Goal: Transaction & Acquisition: Purchase product/service

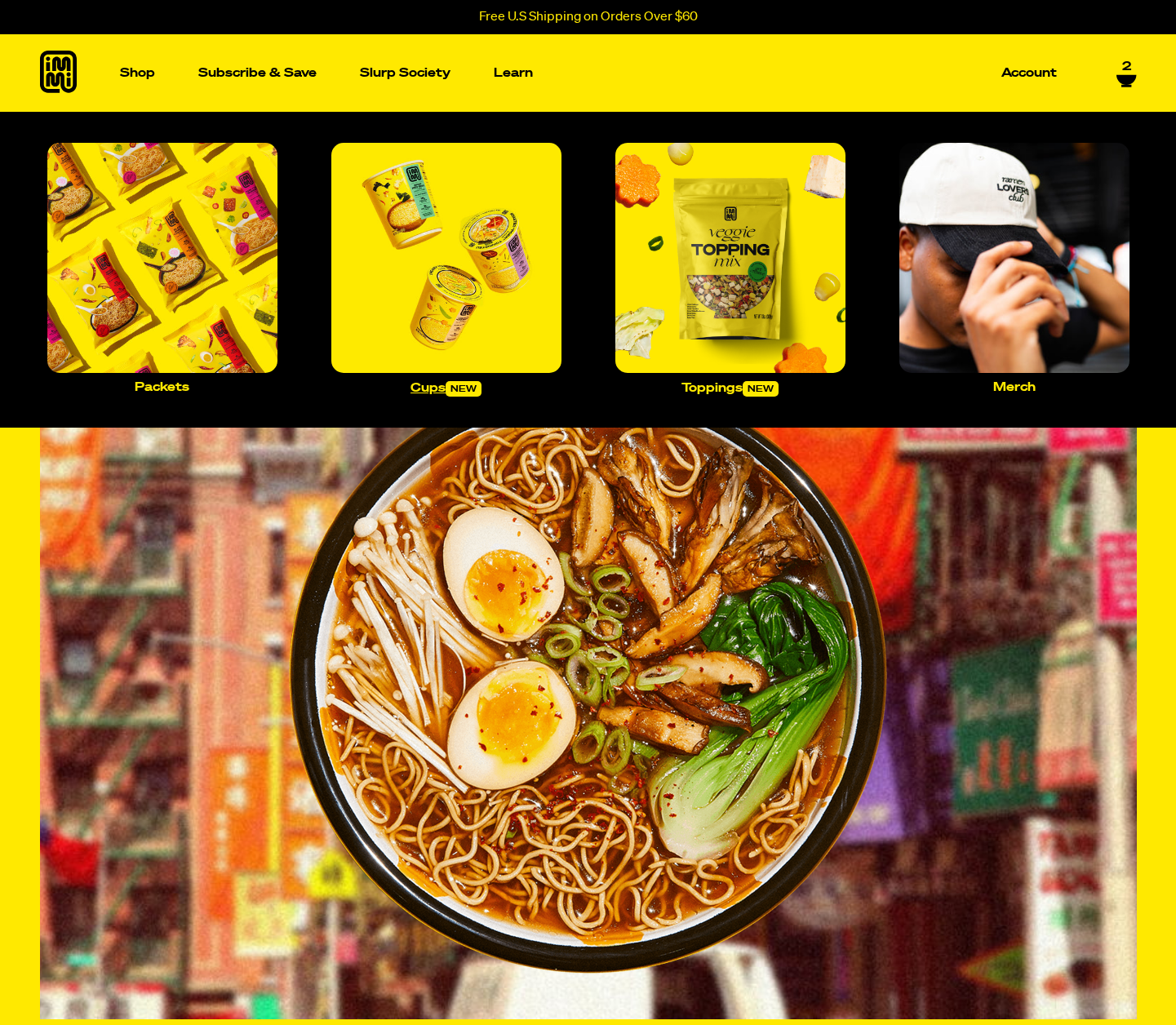
click at [415, 236] on img "Main navigation" at bounding box center [446, 258] width 230 height 230
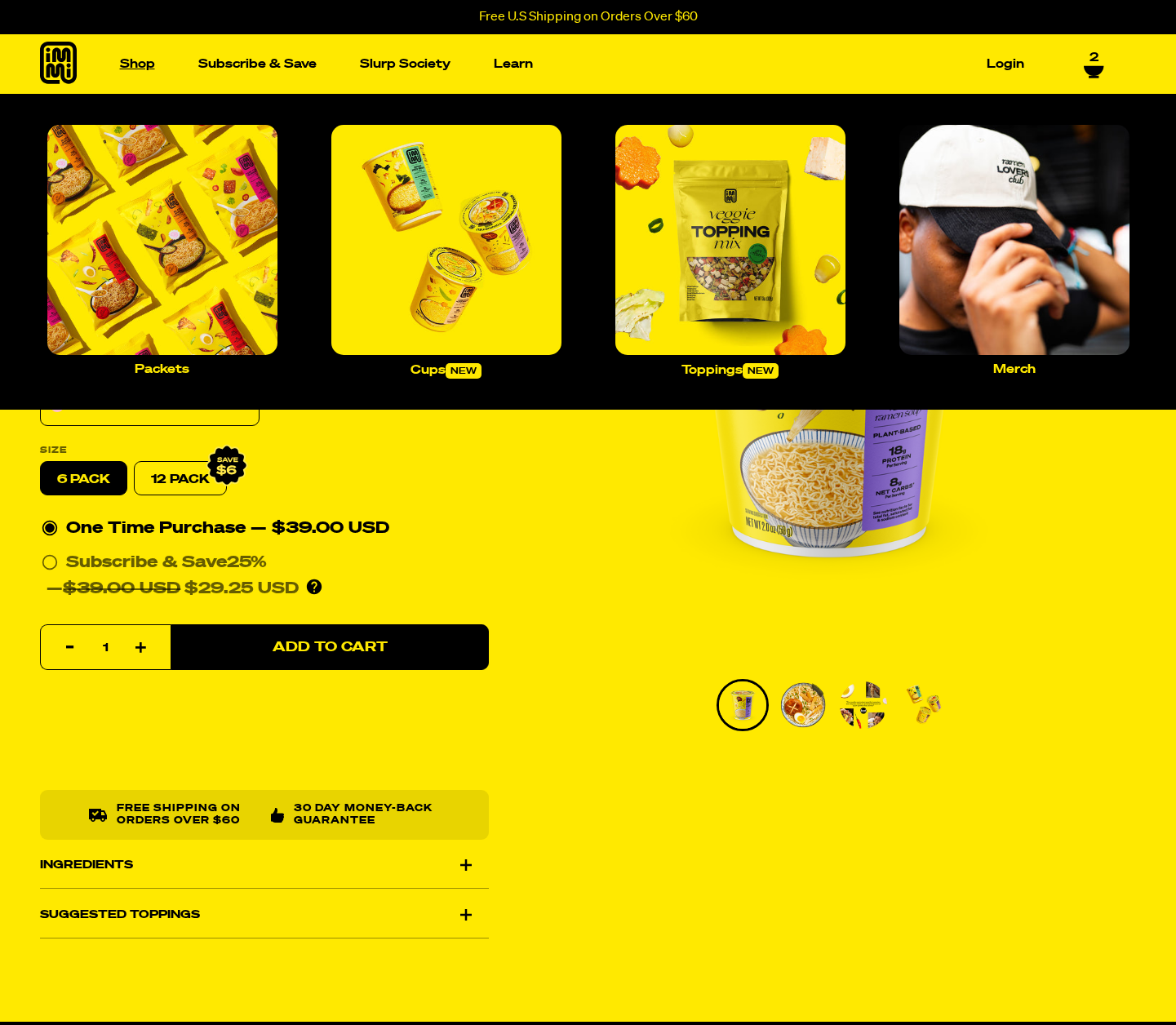
click at [138, 56] on link "Shop" at bounding box center [137, 64] width 48 height 25
click at [148, 184] on img "Main navigation" at bounding box center [162, 240] width 230 height 230
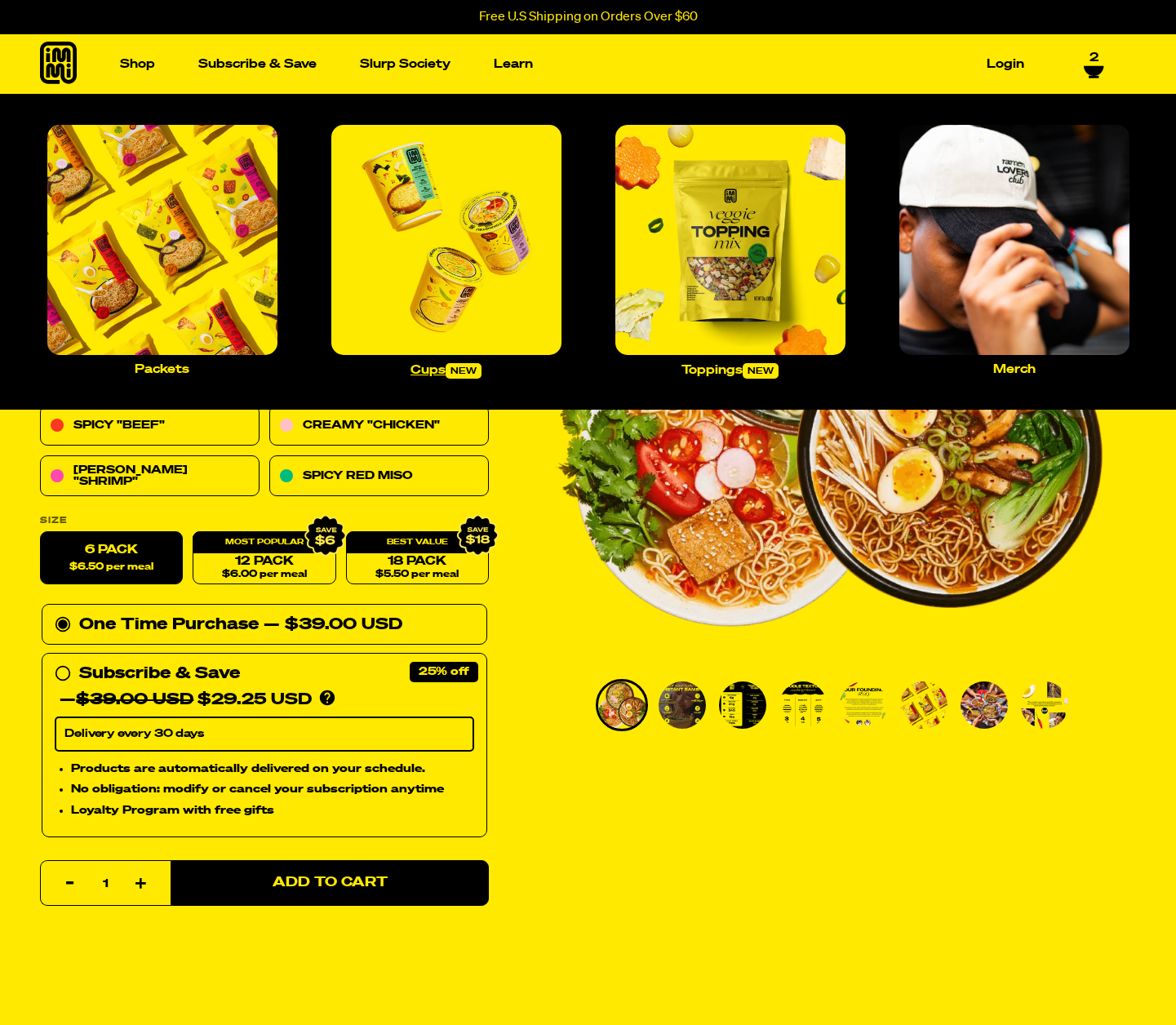
click at [423, 209] on img "Main navigation" at bounding box center [446, 240] width 230 height 230
